Goal: Task Accomplishment & Management: Use online tool/utility

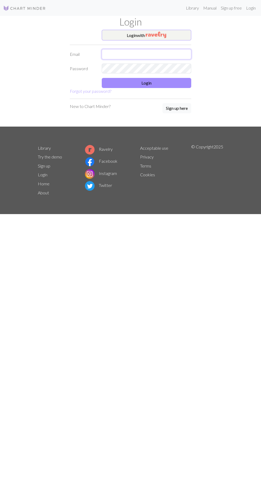
click at [164, 56] on input "text" at bounding box center [146, 54] width 89 height 10
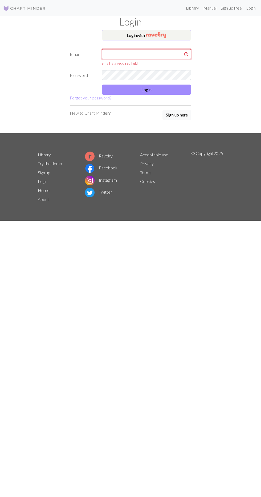
type input "[MEDICAL_DATA][EMAIL_ADDRESS][DOMAIN_NAME]"
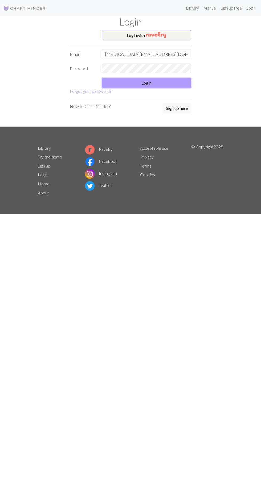
click at [171, 81] on button "Login" at bounding box center [146, 83] width 89 height 10
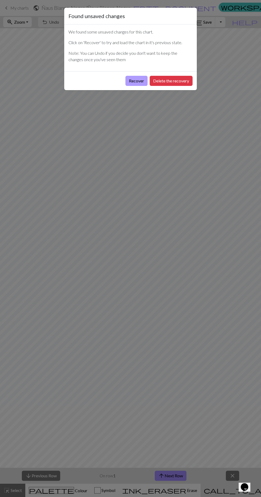
click at [126, 80] on button "Recover" at bounding box center [136, 81] width 22 height 10
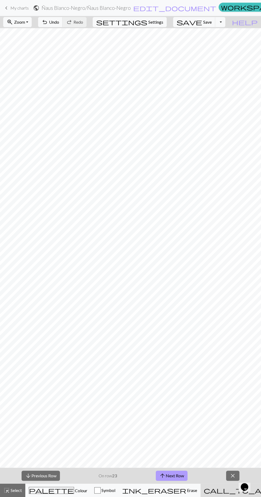
click at [177, 476] on button "arrow_upward Next Row" at bounding box center [172, 476] width 32 height 10
click at [45, 477] on button "arrow_downward Previous Row" at bounding box center [41, 476] width 38 height 10
click at [177, 477] on button "arrow_upward Next Row" at bounding box center [172, 476] width 32 height 10
click at [174, 475] on button "arrow_upward Next Row" at bounding box center [172, 476] width 32 height 10
click at [172, 474] on button "arrow_upward Next Row" at bounding box center [172, 476] width 32 height 10
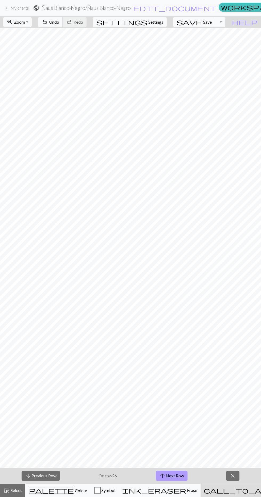
click at [174, 476] on button "arrow_upward Next Row" at bounding box center [172, 476] width 32 height 10
